Goal: Information Seeking & Learning: Learn about a topic

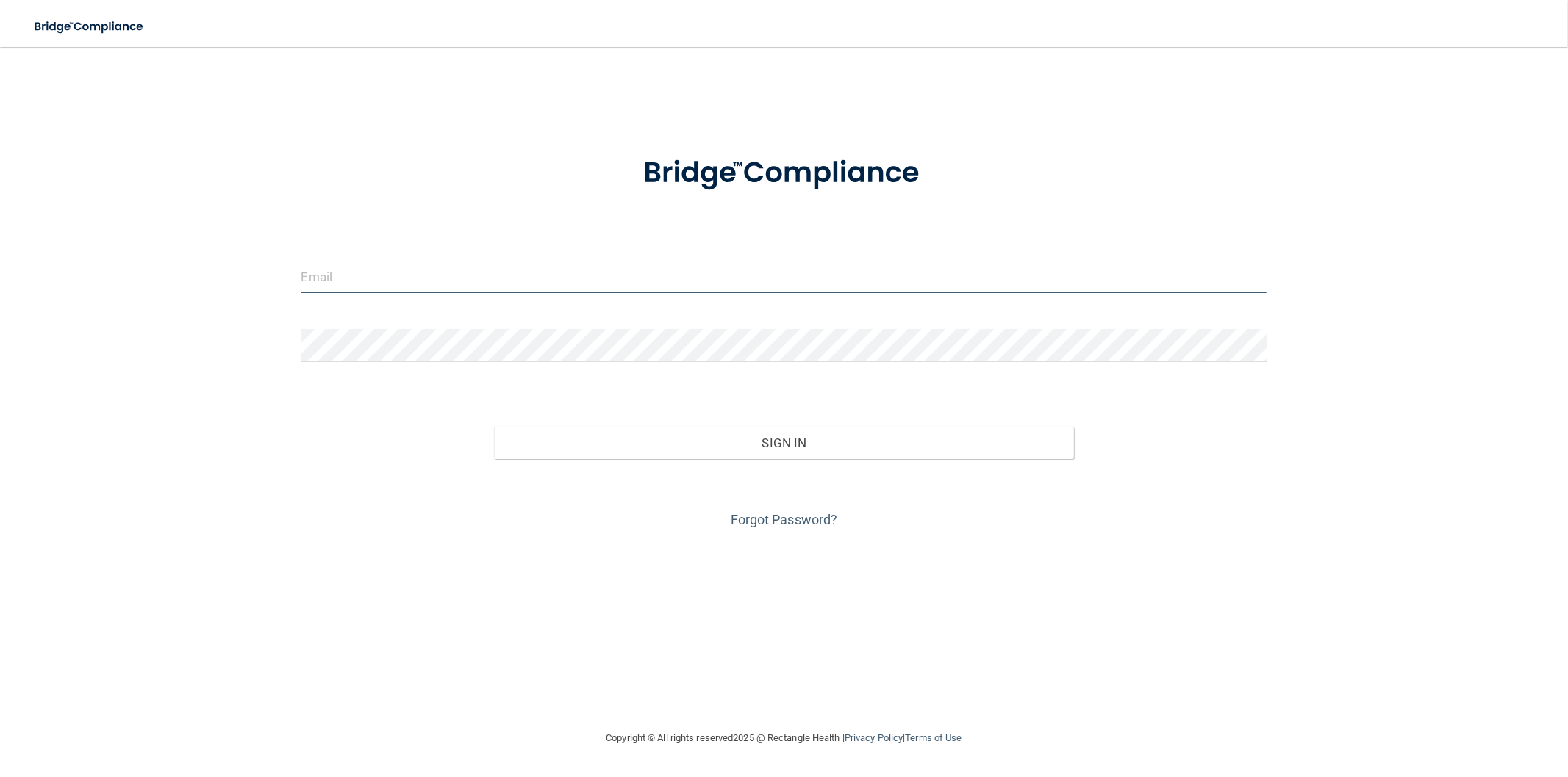
click at [364, 292] on input "email" at bounding box center [784, 277] width 965 height 33
type input "[EMAIL_ADDRESS][DOMAIN_NAME]"
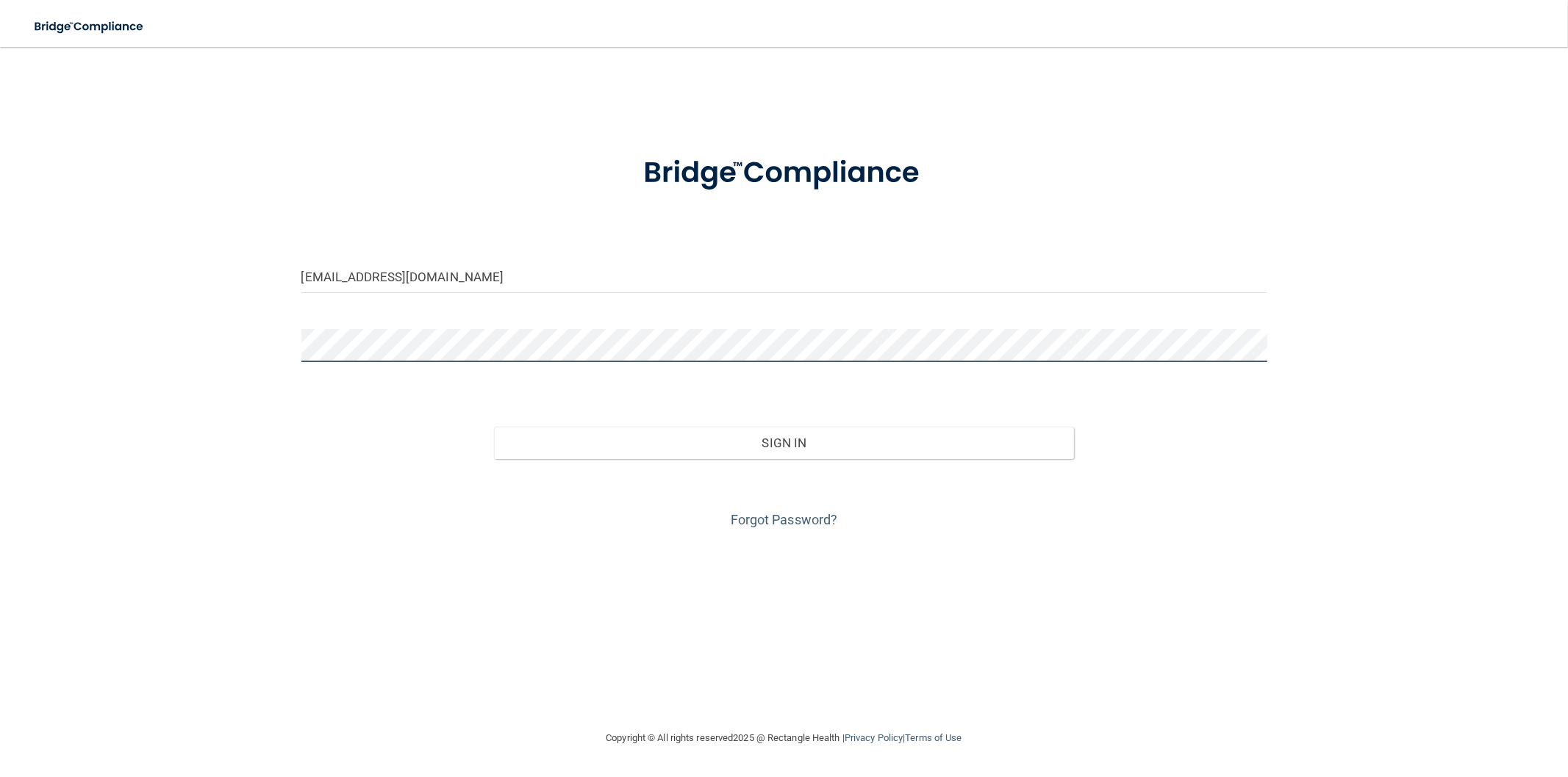
click at [494, 427] on button "Sign In" at bounding box center [783, 442] width 580 height 32
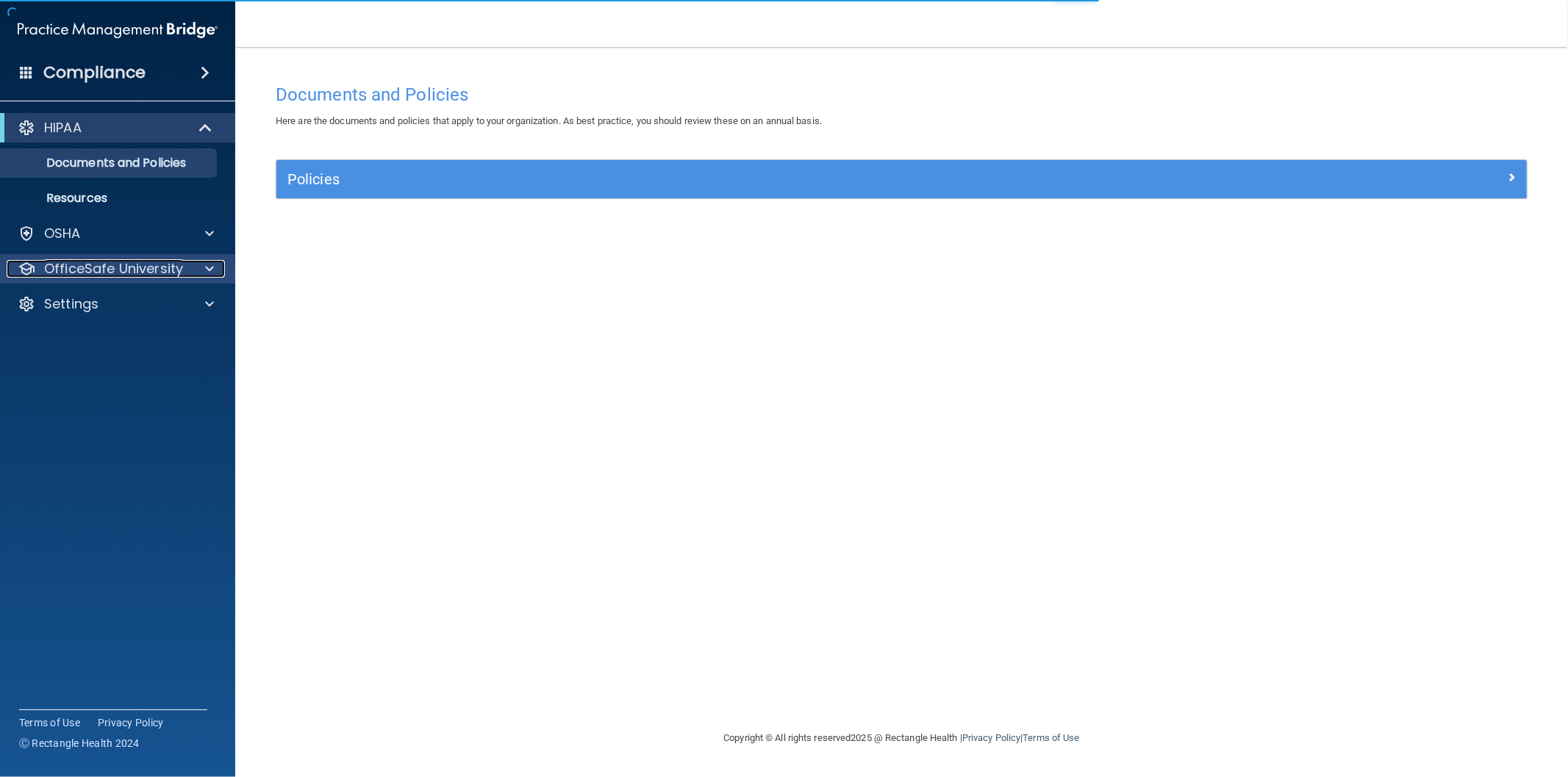
click at [212, 270] on span at bounding box center [209, 269] width 9 height 17
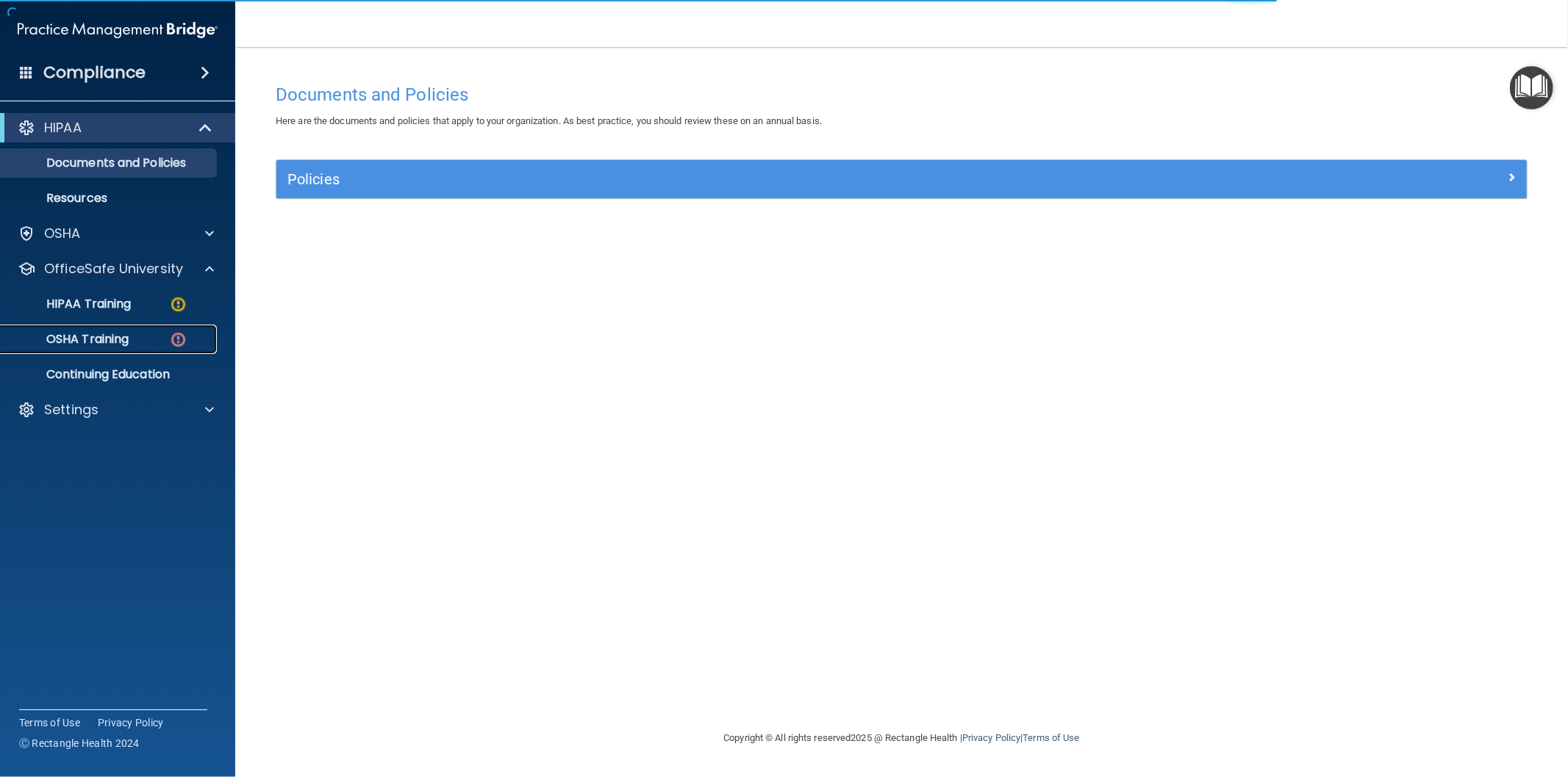
click at [131, 342] on div "OSHA Training" at bounding box center [110, 339] width 200 height 15
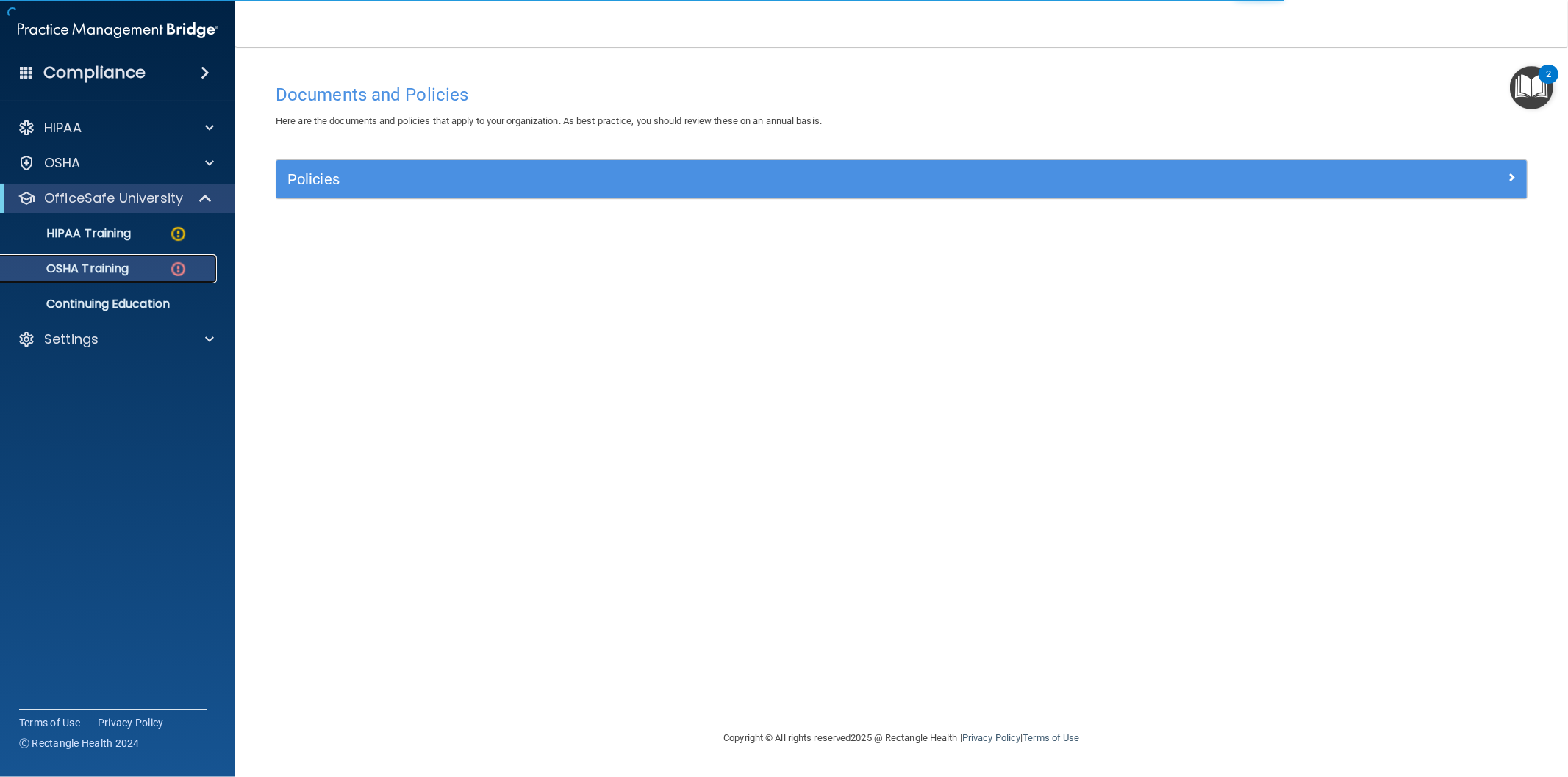
click at [92, 268] on p "OSHA Training" at bounding box center [69, 269] width 119 height 15
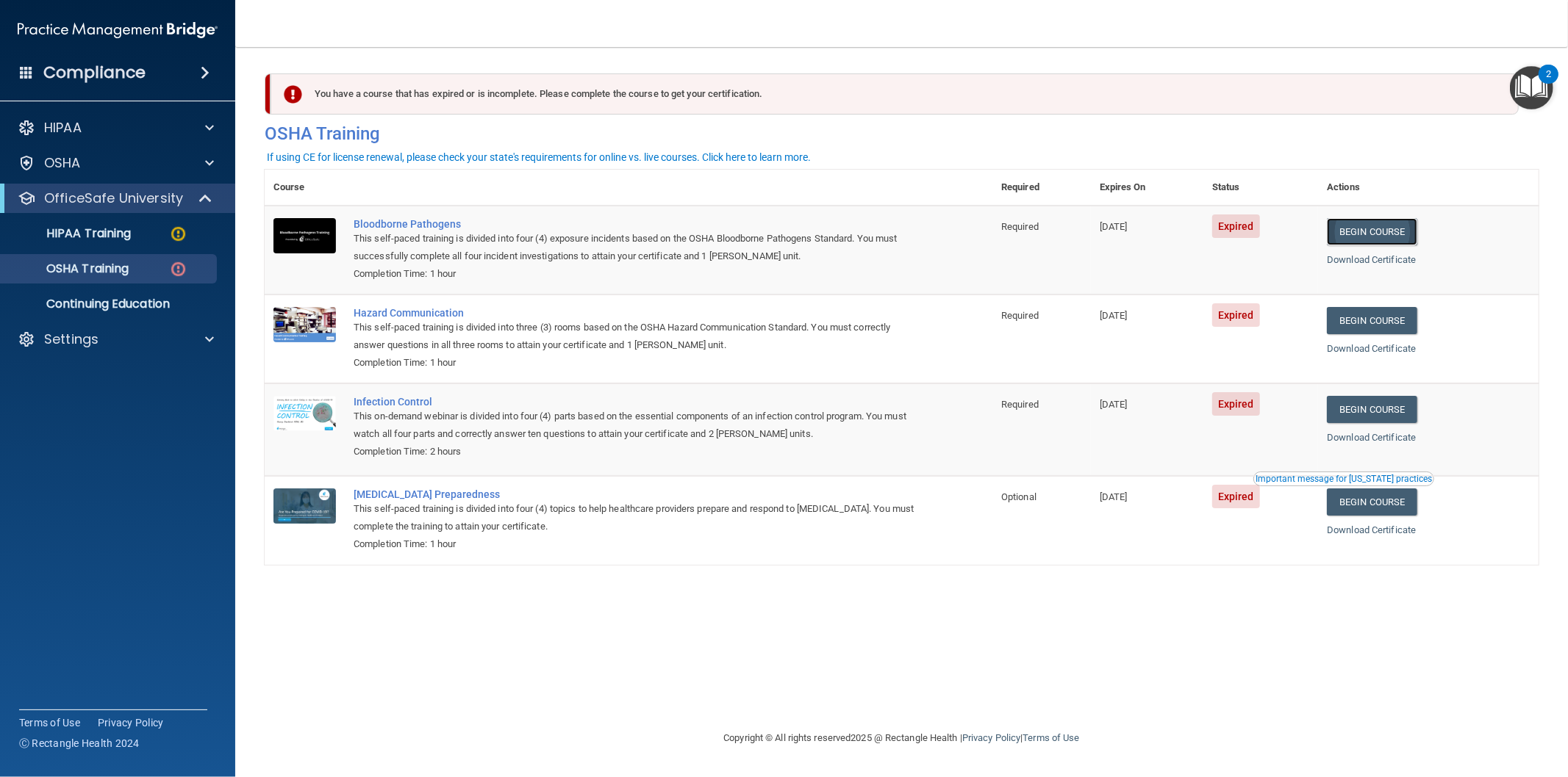
click at [1368, 223] on link "Begin Course" at bounding box center [1371, 232] width 90 height 27
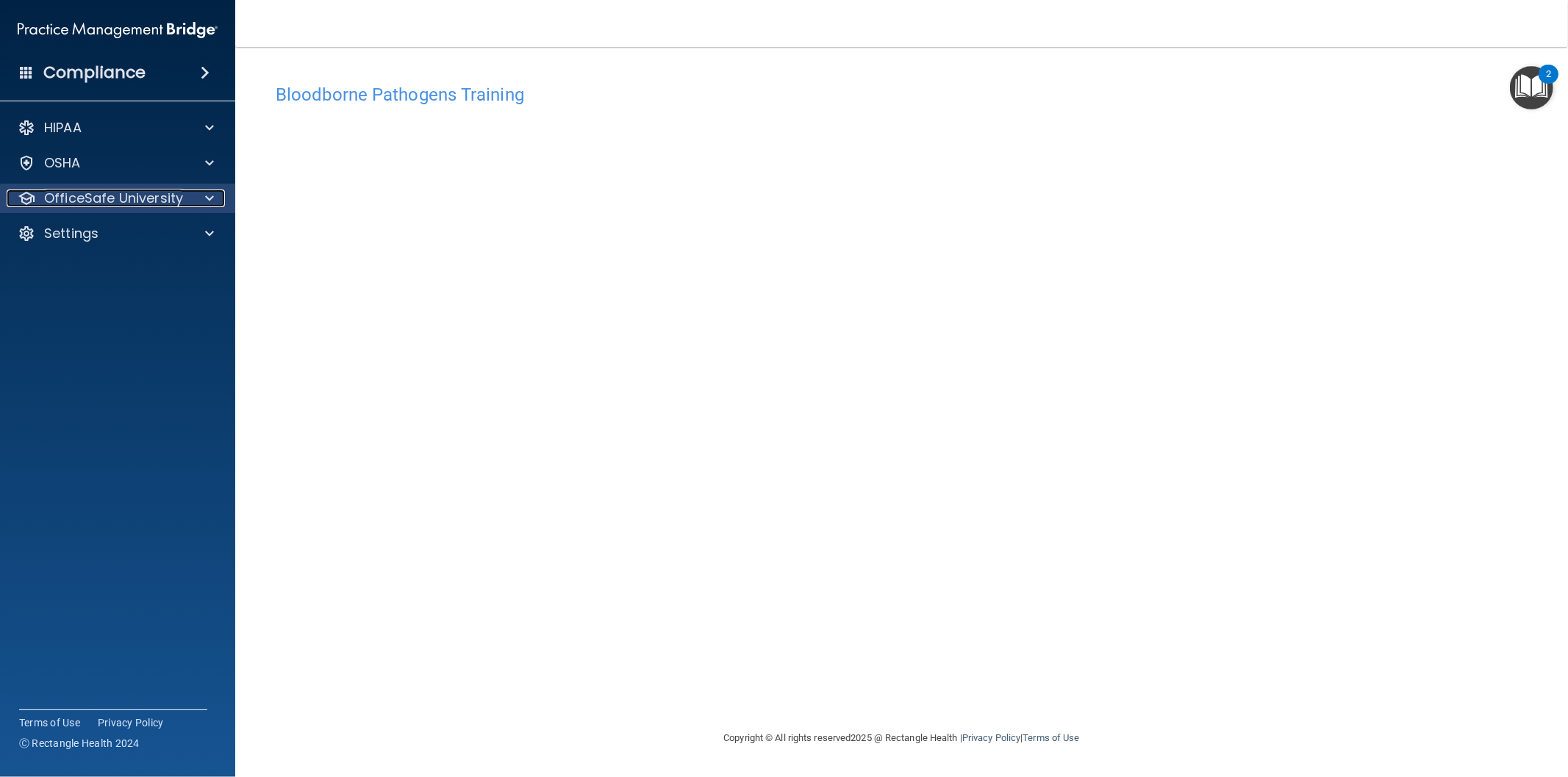
click at [201, 196] on div at bounding box center [207, 198] width 37 height 17
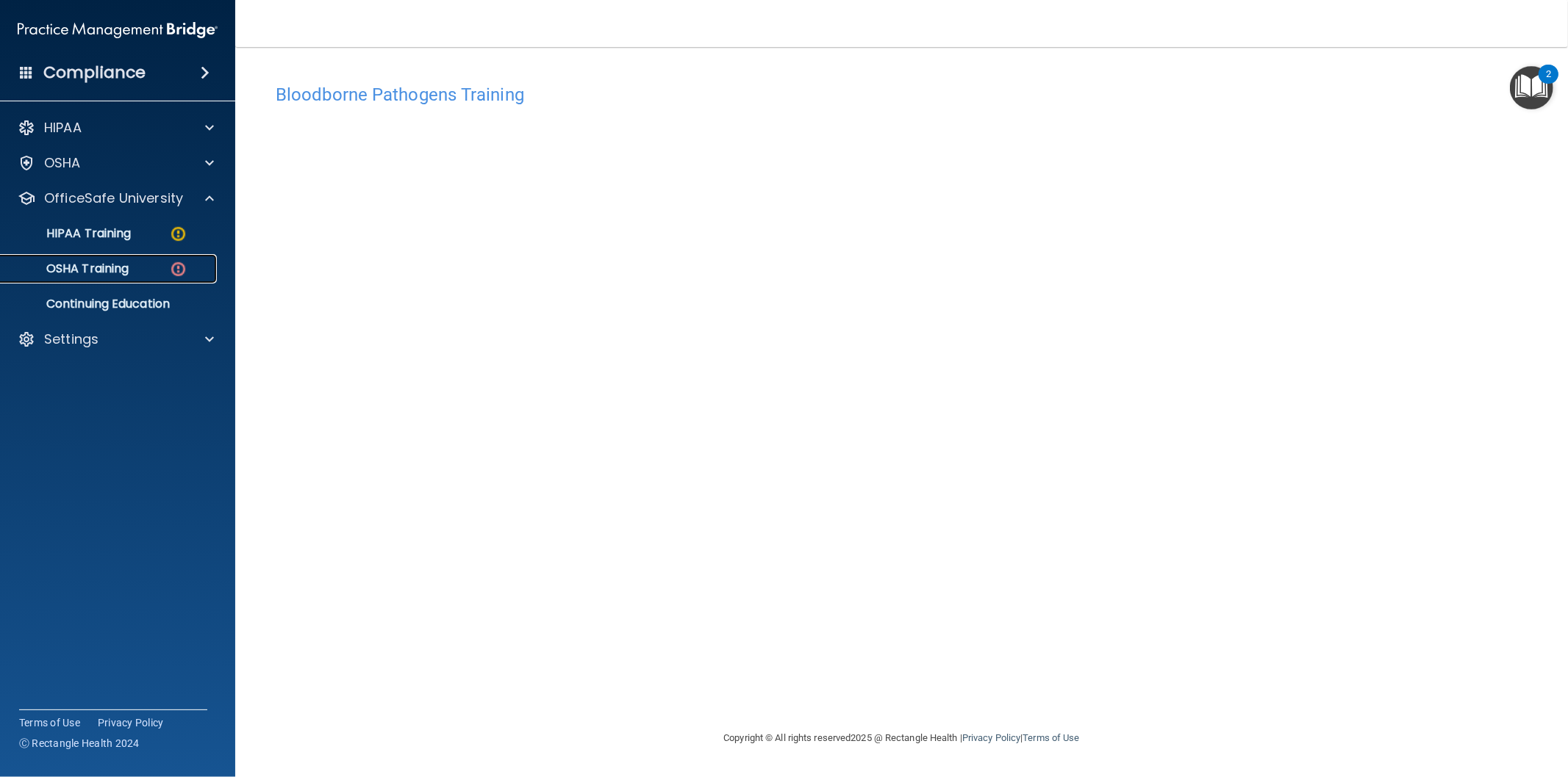
click at [110, 275] on p "OSHA Training" at bounding box center [69, 269] width 119 height 15
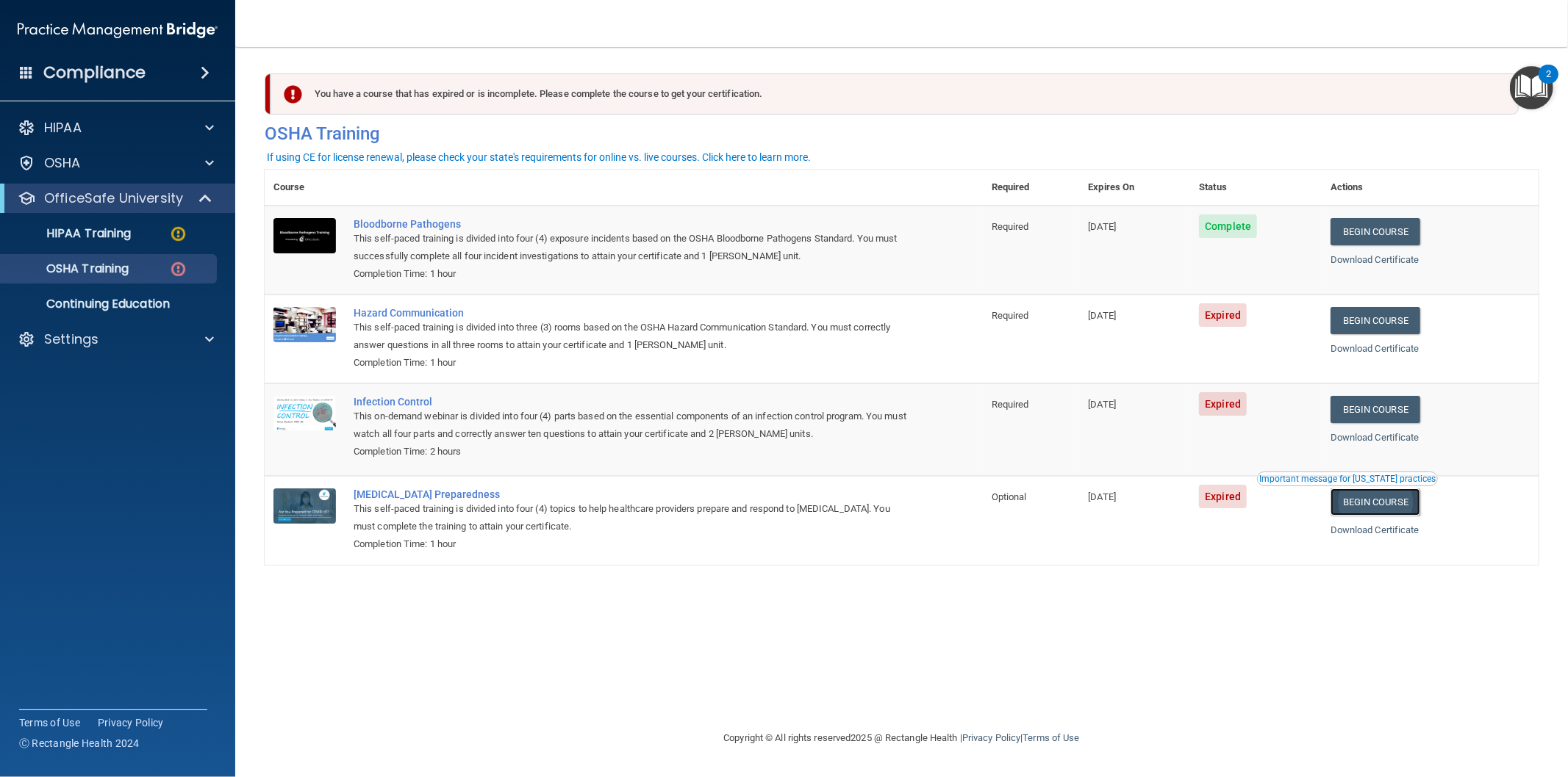
click at [1367, 504] on link "Begin Course" at bounding box center [1375, 502] width 90 height 27
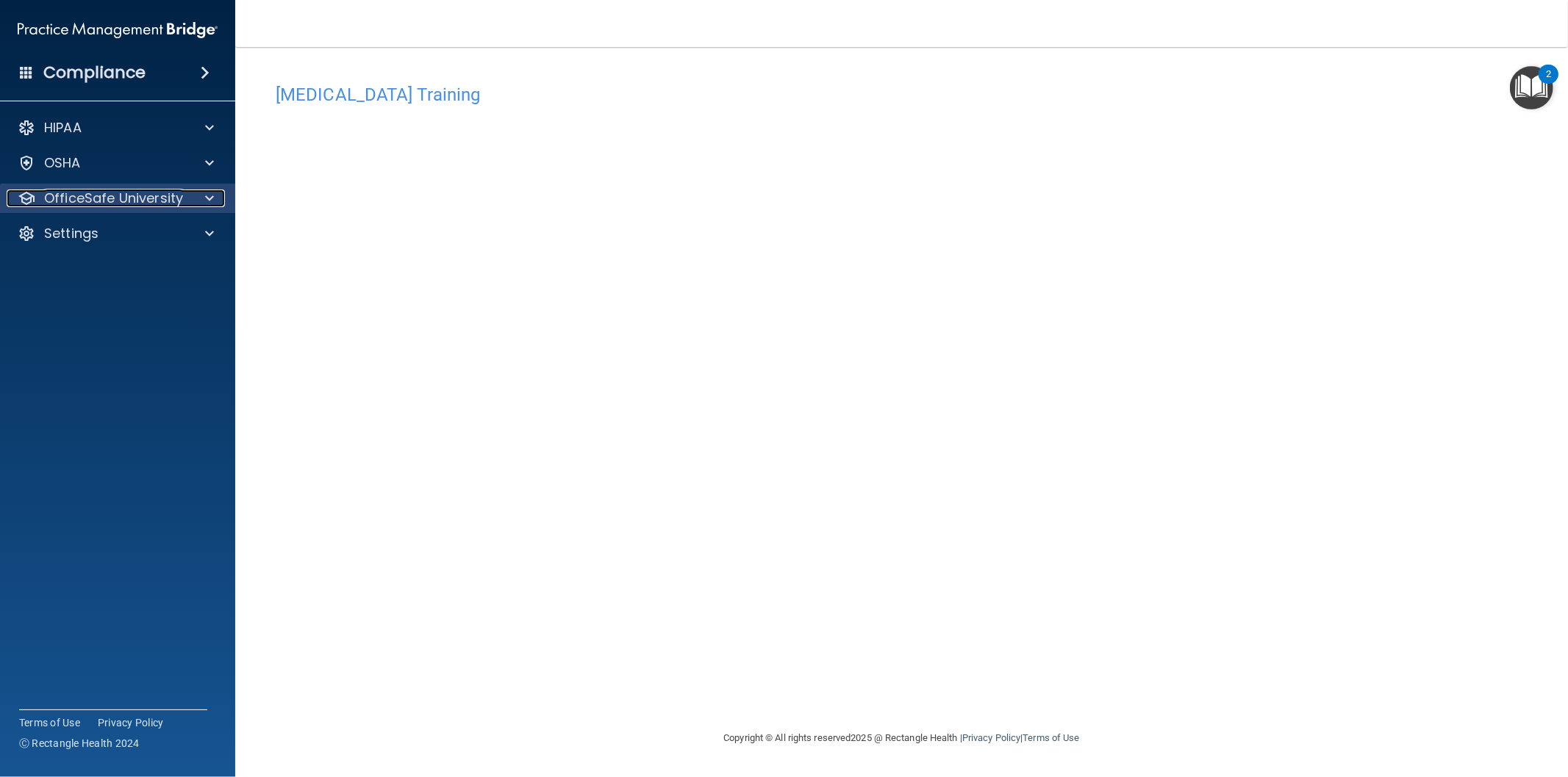
click at [133, 199] on p "OfficeSafe University" at bounding box center [113, 198] width 138 height 17
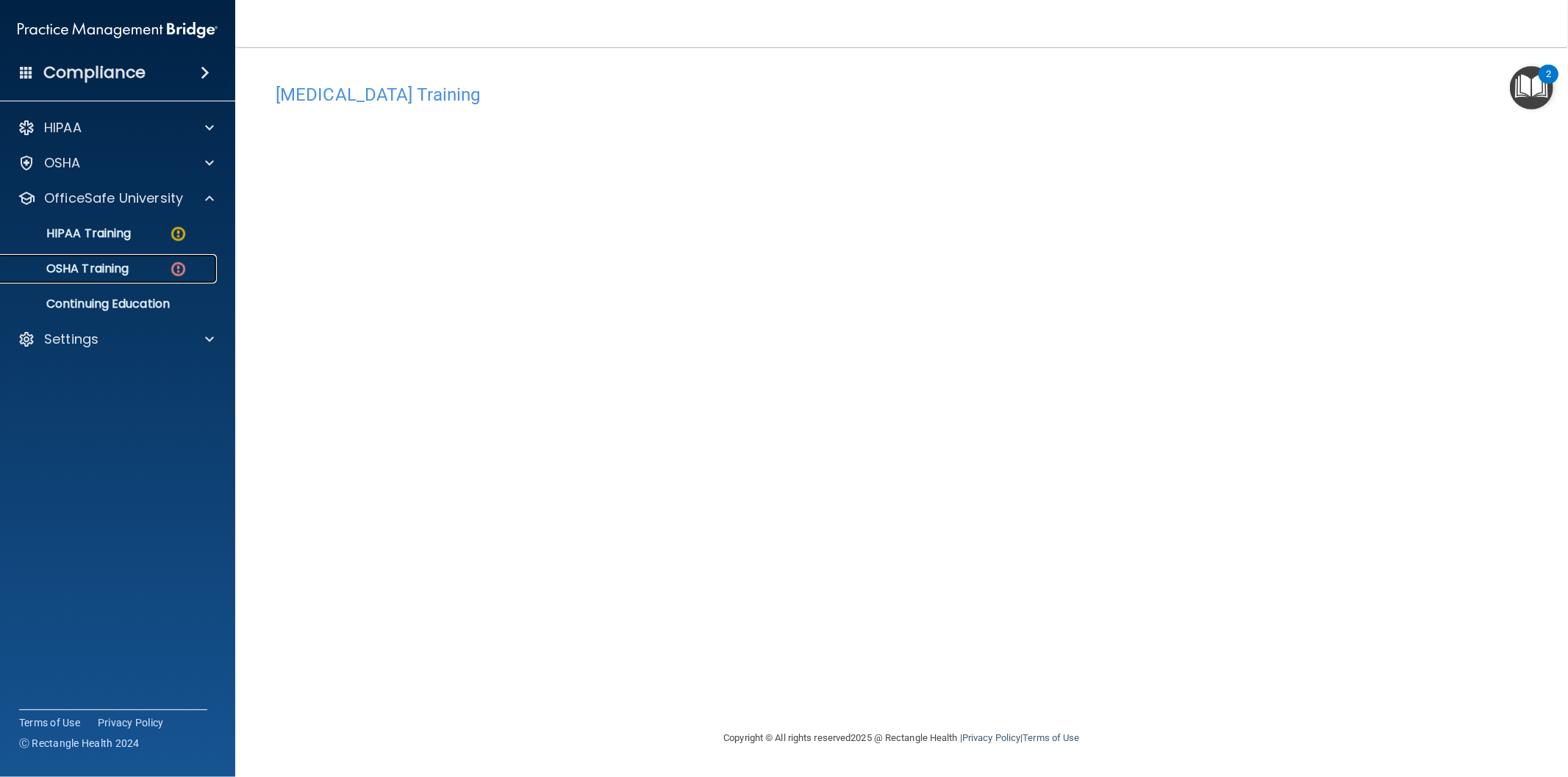
click at [108, 262] on p "OSHA Training" at bounding box center [69, 269] width 119 height 15
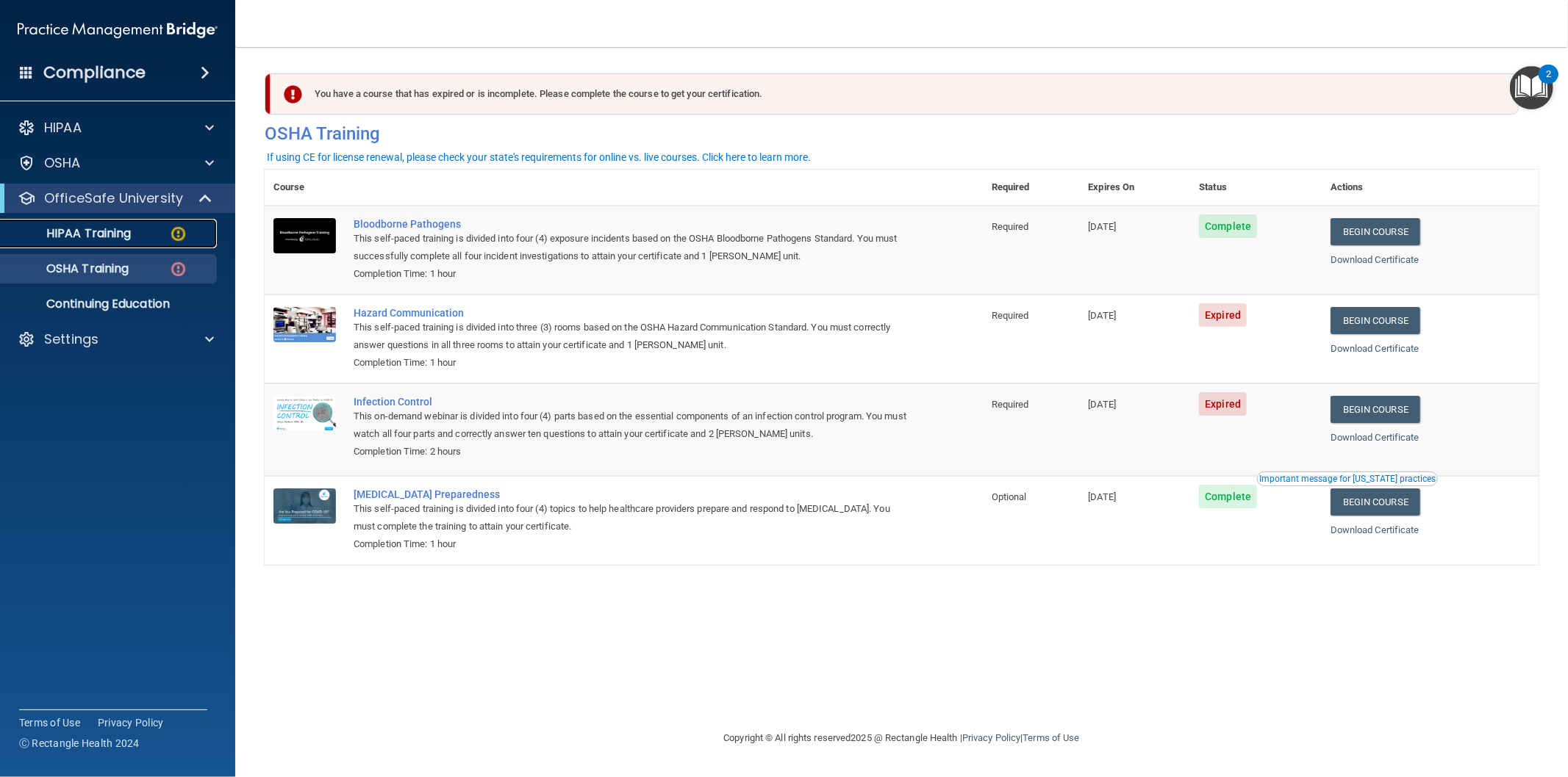
click at [49, 222] on link "HIPAA Training" at bounding box center [101, 234] width 232 height 30
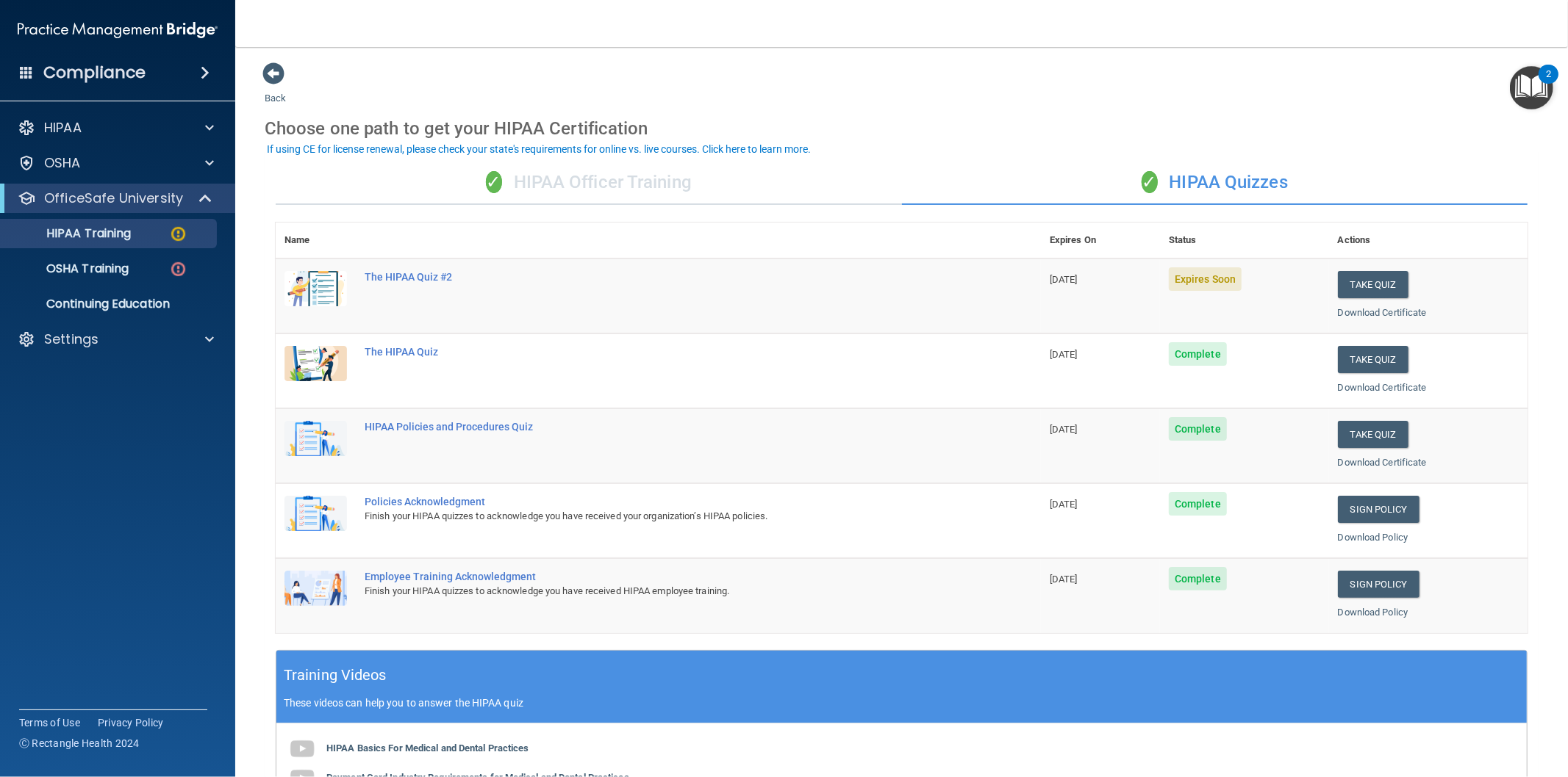
click at [646, 181] on div "✓ HIPAA Officer Training" at bounding box center [589, 182] width 627 height 44
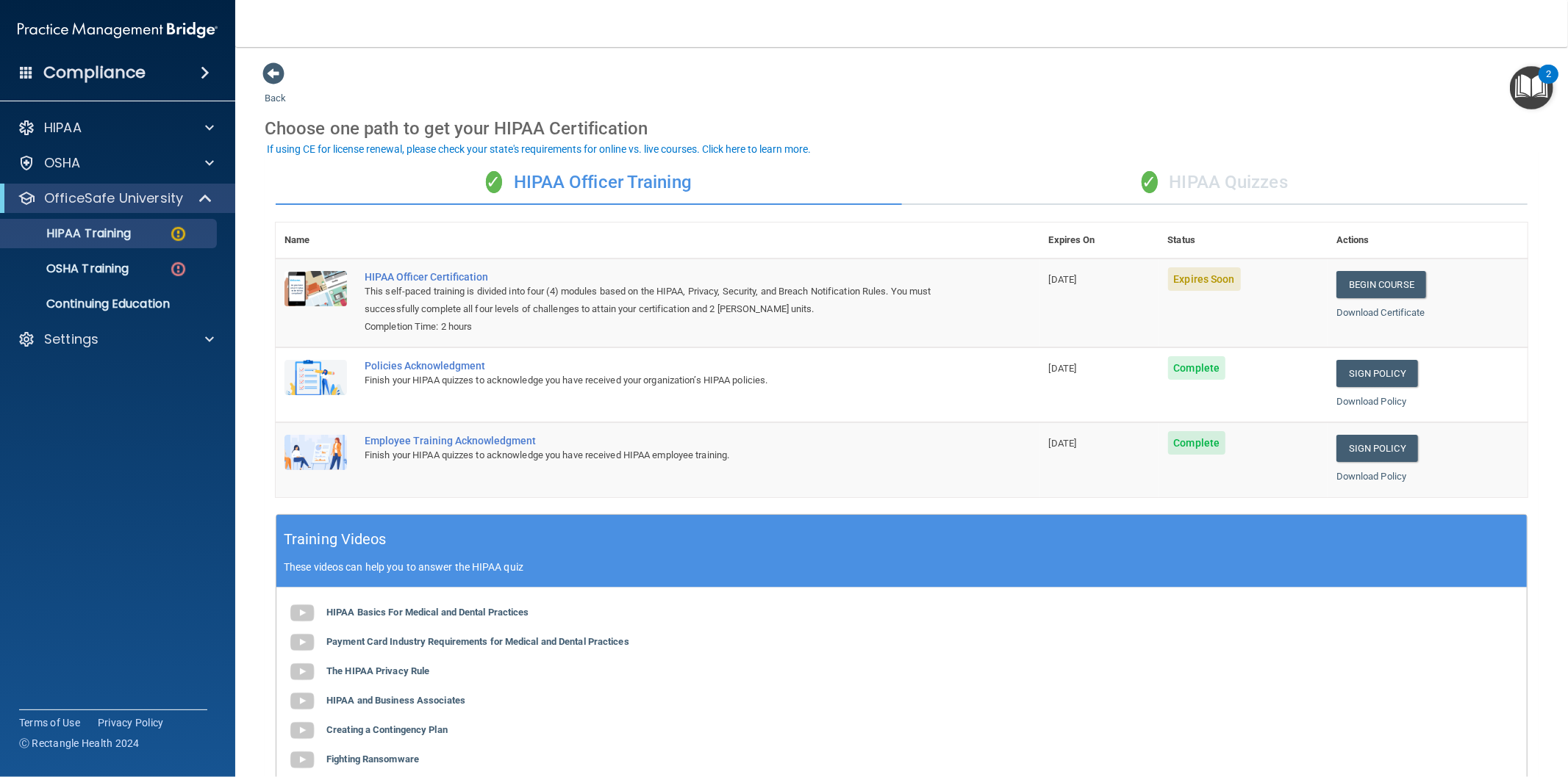
click at [1222, 186] on div "✓ HIPAA Quizzes" at bounding box center [1215, 182] width 627 height 44
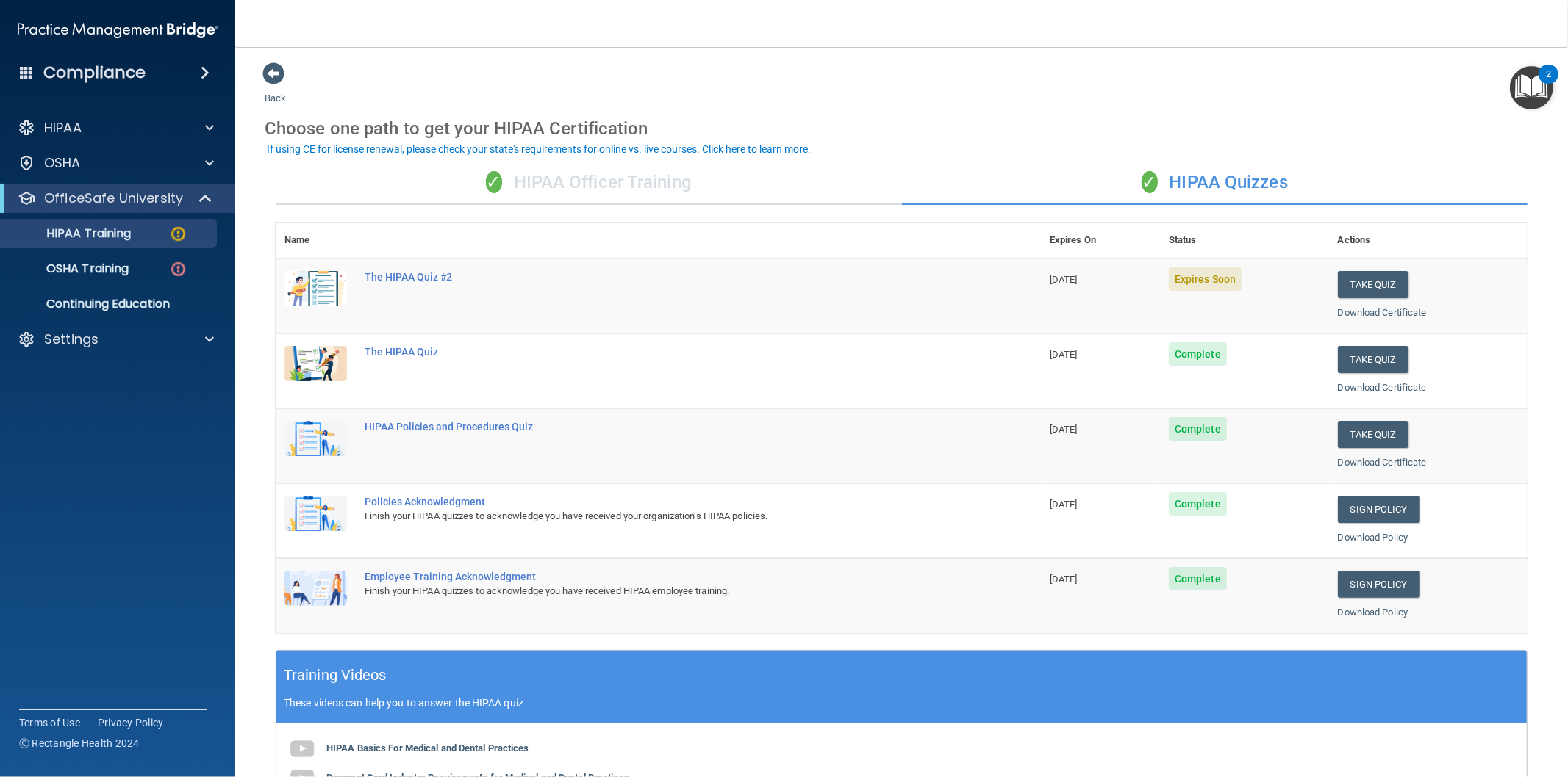
click at [572, 186] on div "✓ HIPAA Officer Training" at bounding box center [589, 182] width 627 height 44
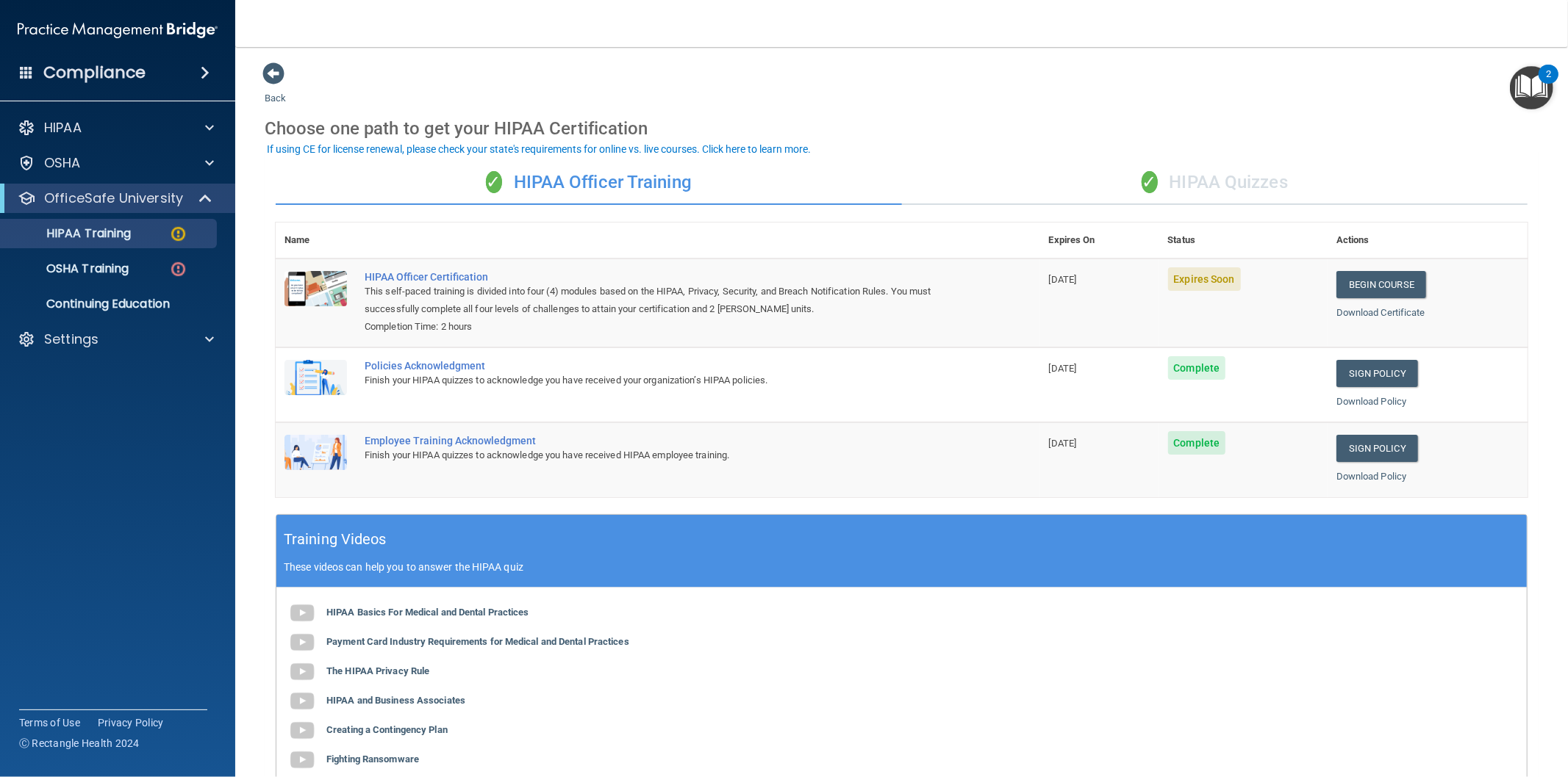
click at [1159, 202] on div "✓ HIPAA Quizzes" at bounding box center [1215, 182] width 627 height 44
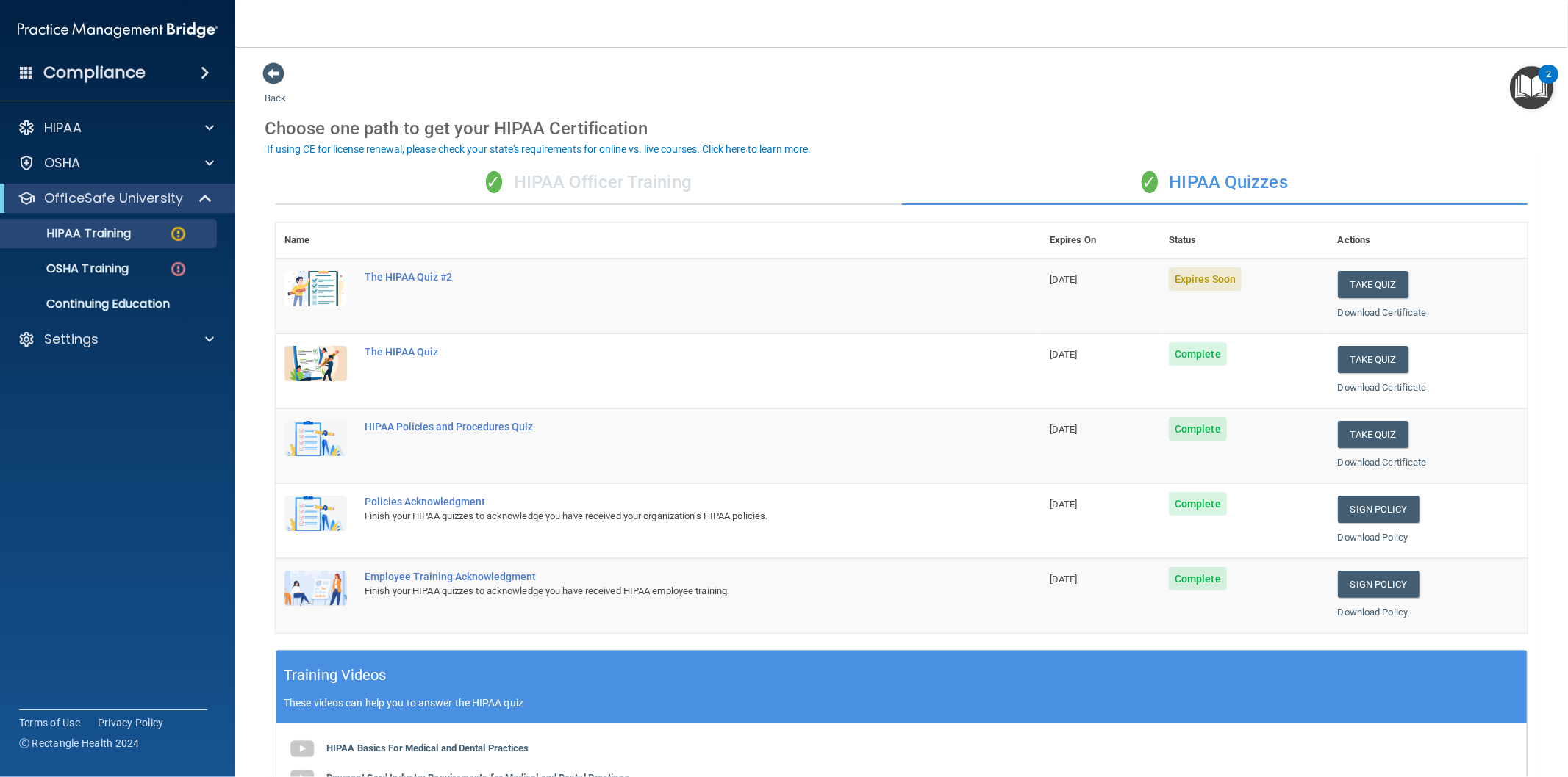
click at [575, 178] on div "✓ HIPAA Officer Training" at bounding box center [589, 182] width 627 height 44
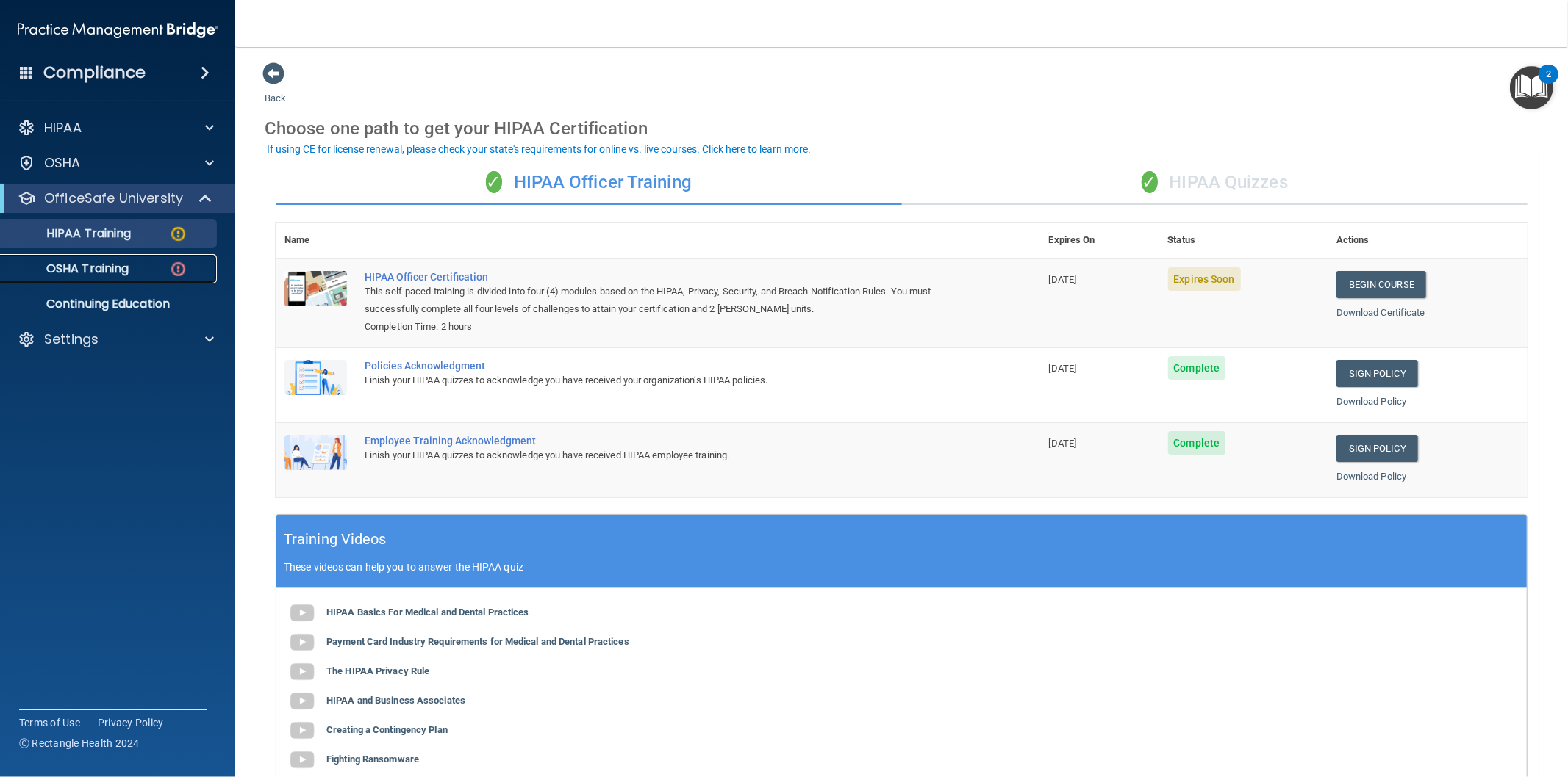
click at [79, 261] on p "OSHA Training" at bounding box center [69, 269] width 119 height 15
